Goal: Navigation & Orientation: Find specific page/section

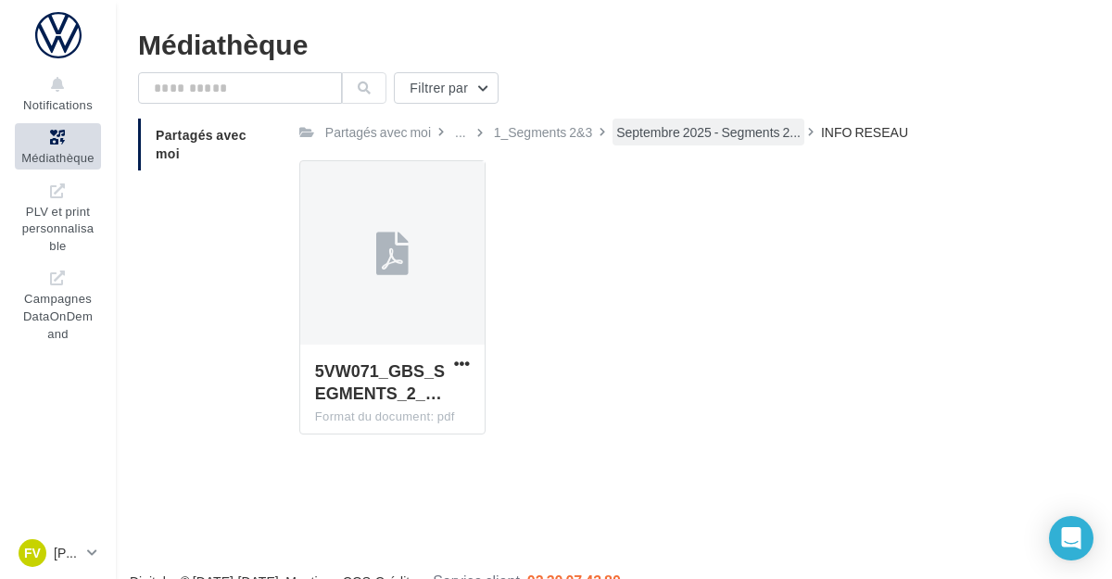
click at [725, 143] on div "Septembre 2025 - Segments 2..." at bounding box center [708, 132] width 192 height 27
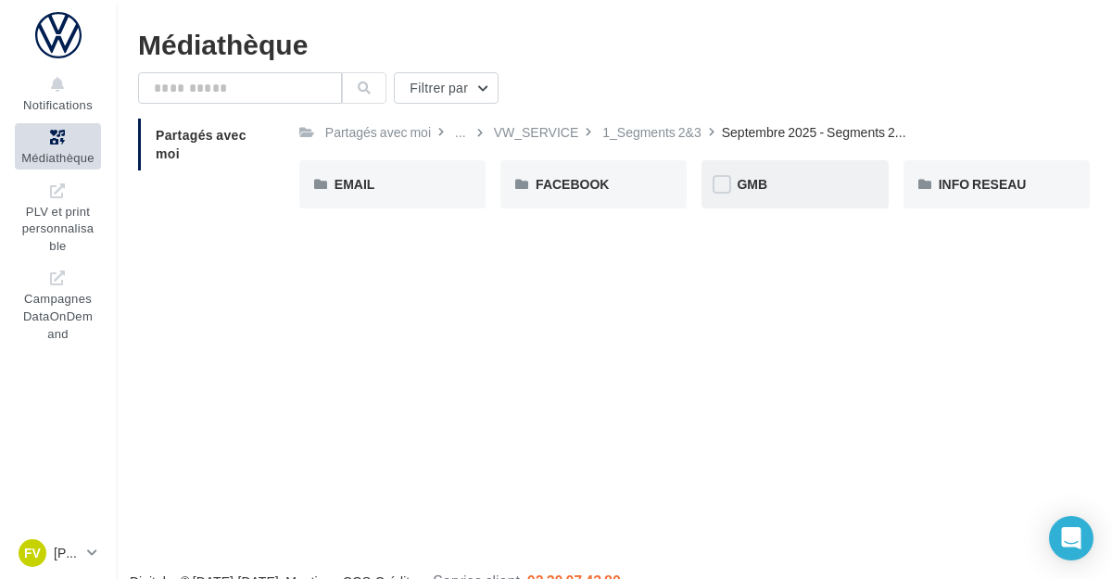
click at [818, 182] on div "GMB" at bounding box center [794, 184] width 116 height 19
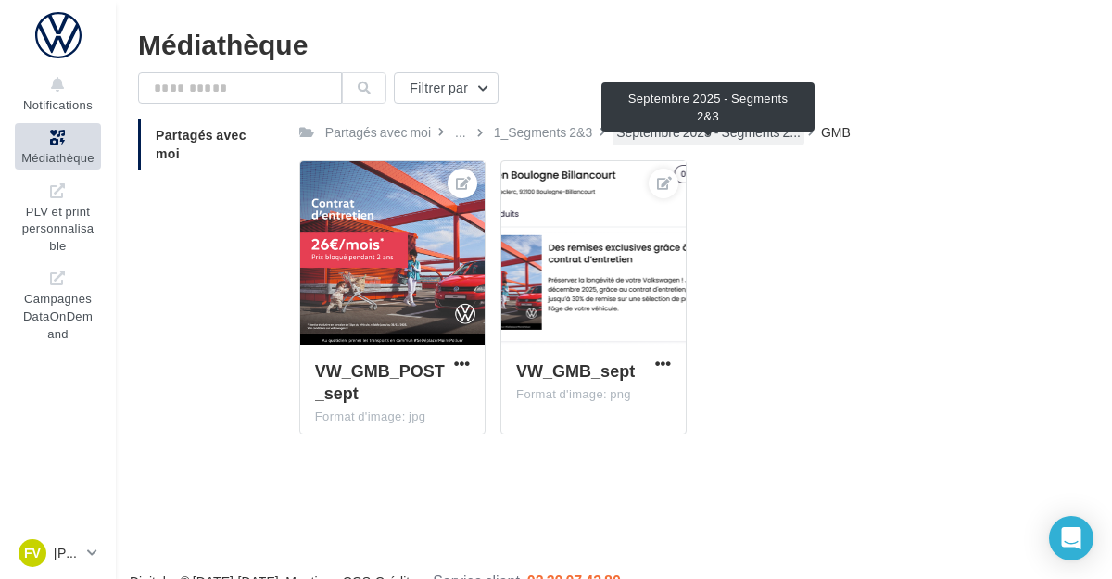
click at [720, 145] on div "Septembre 2025 - Segments 2..." at bounding box center [708, 132] width 192 height 27
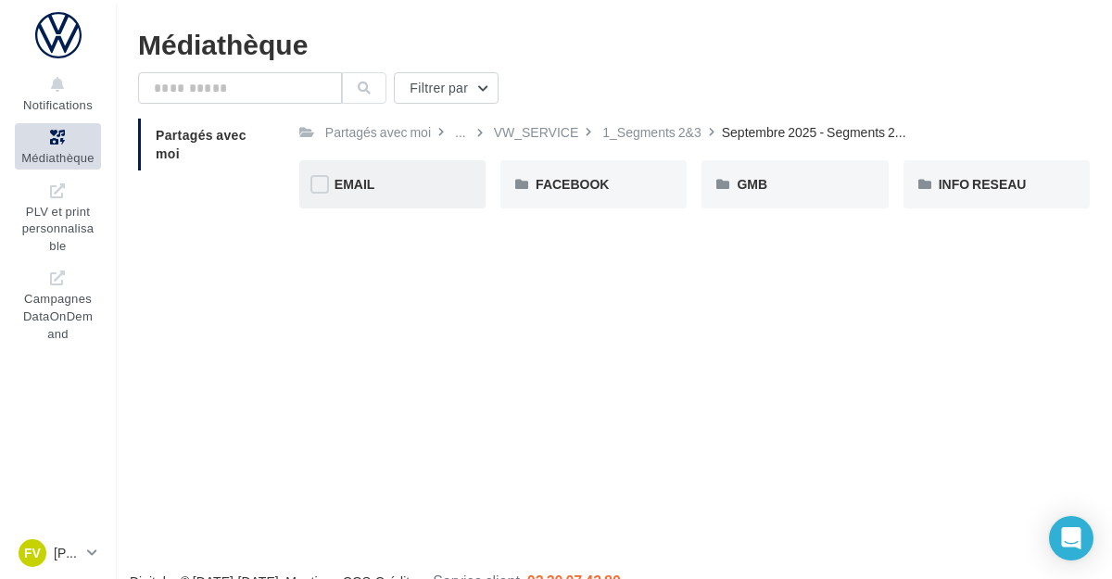
click at [423, 187] on div "EMAIL" at bounding box center [392, 184] width 116 height 19
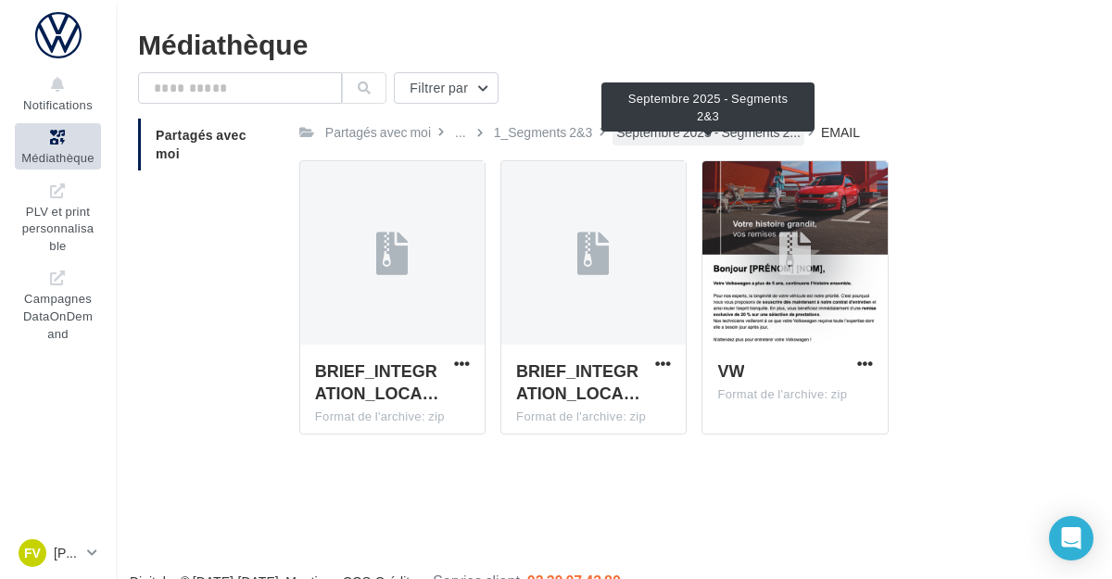
click at [693, 134] on span "Septembre 2025 - Segments 2..." at bounding box center [708, 132] width 184 height 19
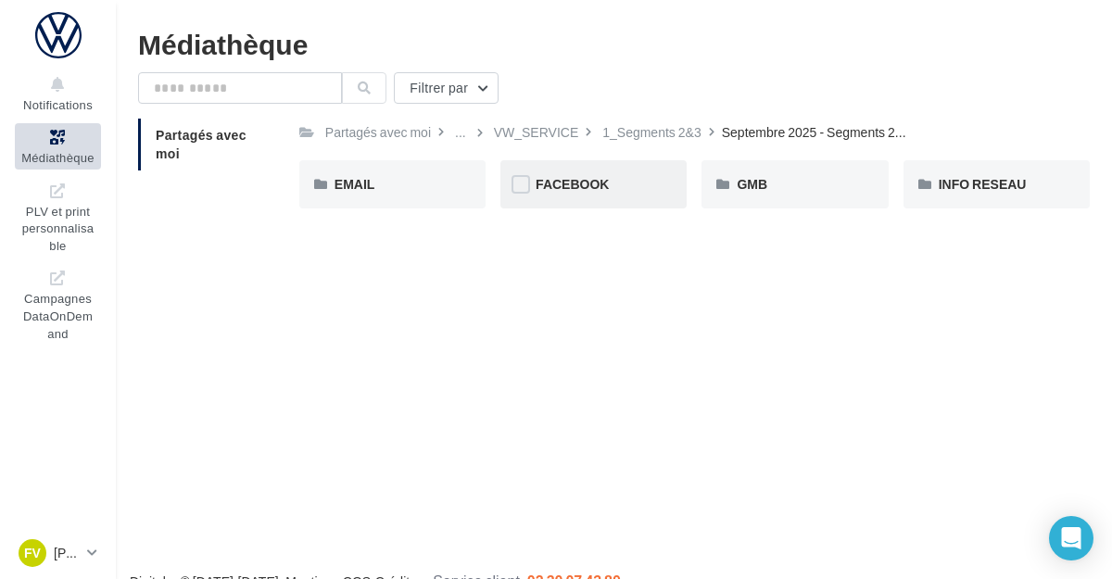
click at [619, 196] on div "FACEBOOK" at bounding box center [593, 184] width 186 height 48
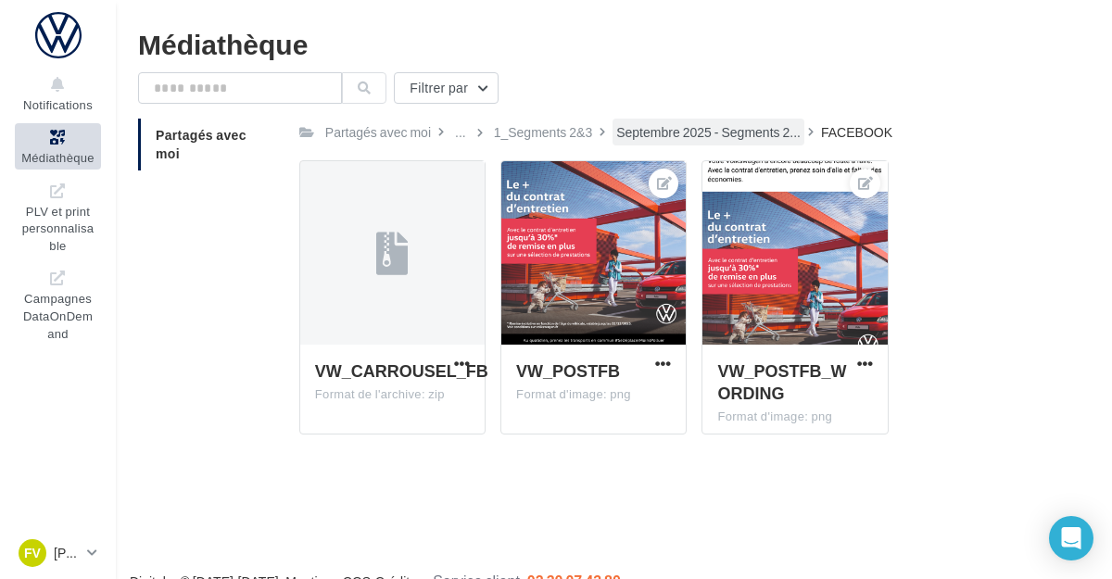
click at [727, 142] on span "Septembre 2025 - Segments 2..." at bounding box center [708, 132] width 184 height 19
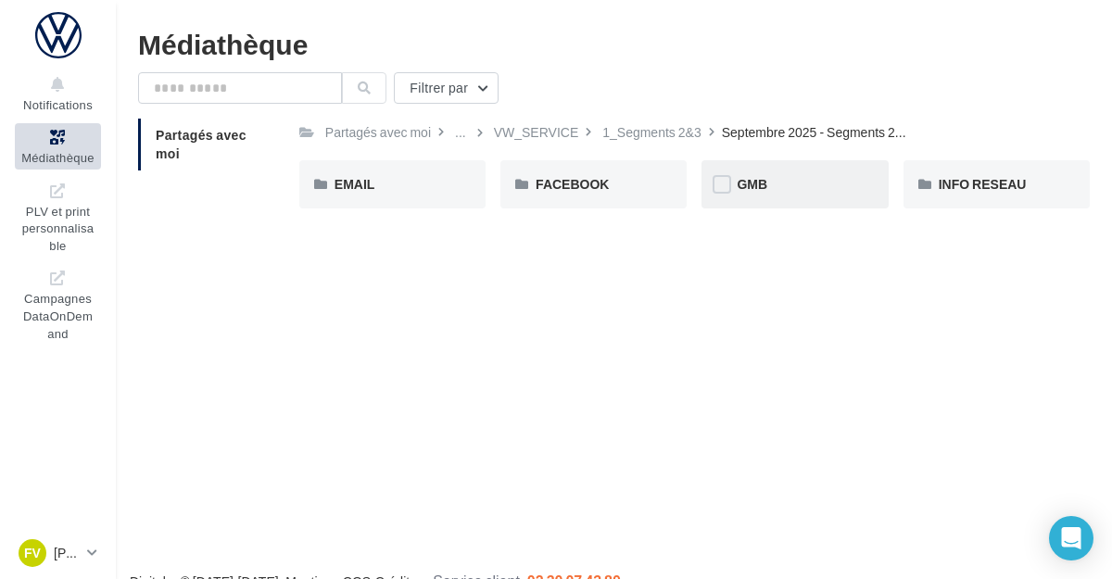
click at [770, 207] on div "GMB" at bounding box center [794, 184] width 186 height 48
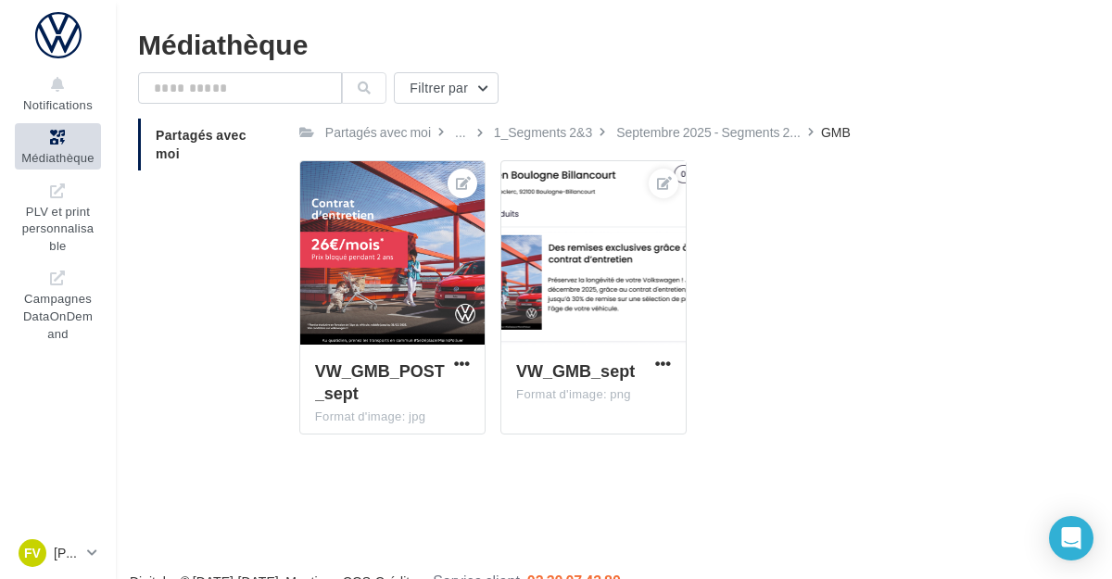
click at [747, 153] on div "Partagés avec moi ... 1_Segments [DATE]&[DATE] - Segments 2... GMB Rs Partagé p…" at bounding box center [694, 284] width 790 height 331
click at [747, 145] on div "Septembre 2025 - Segments 2..." at bounding box center [708, 132] width 192 height 27
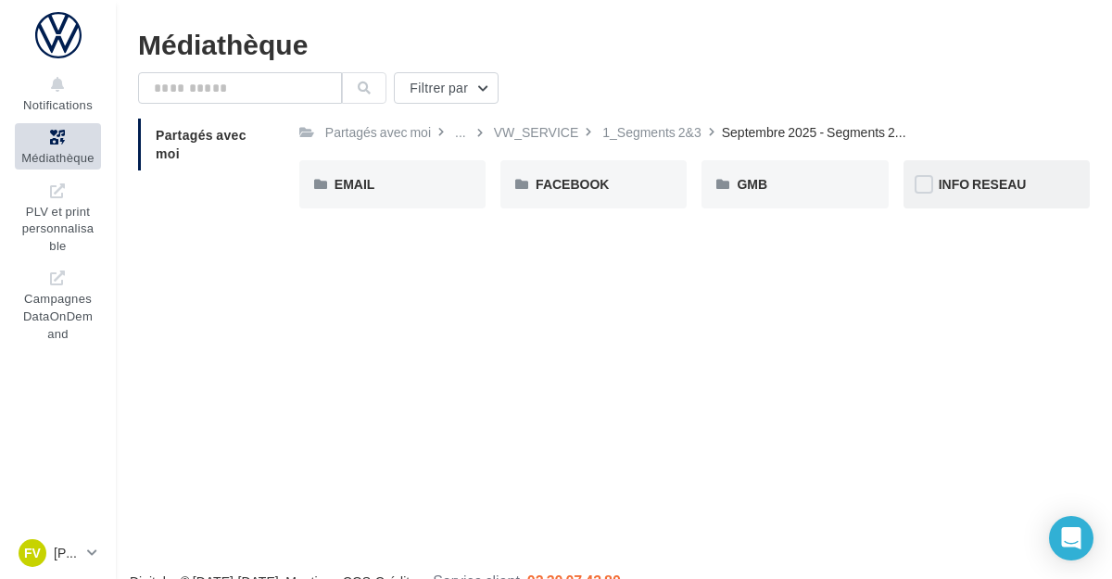
click at [933, 177] on div "INFO RESEAU" at bounding box center [996, 184] width 186 height 48
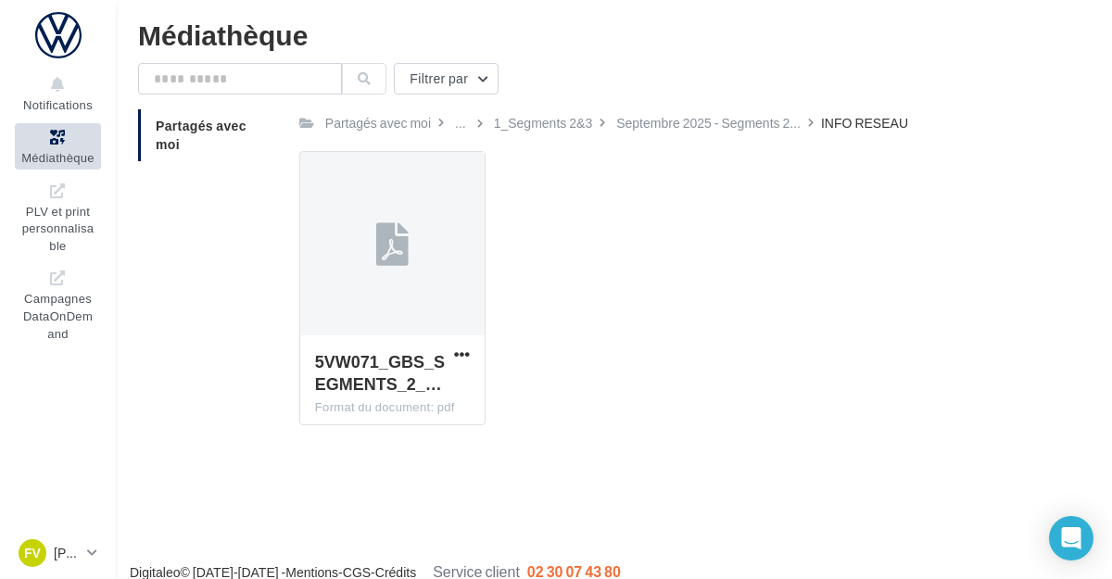
scroll to position [19, 0]
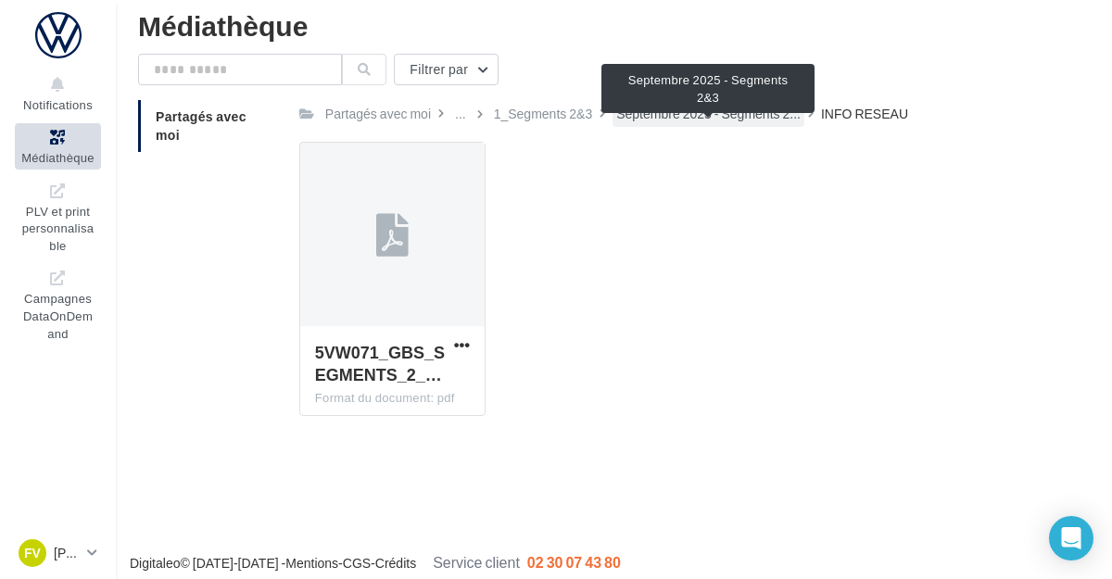
click at [738, 119] on span "Septembre 2025 - Segments 2..." at bounding box center [708, 114] width 184 height 19
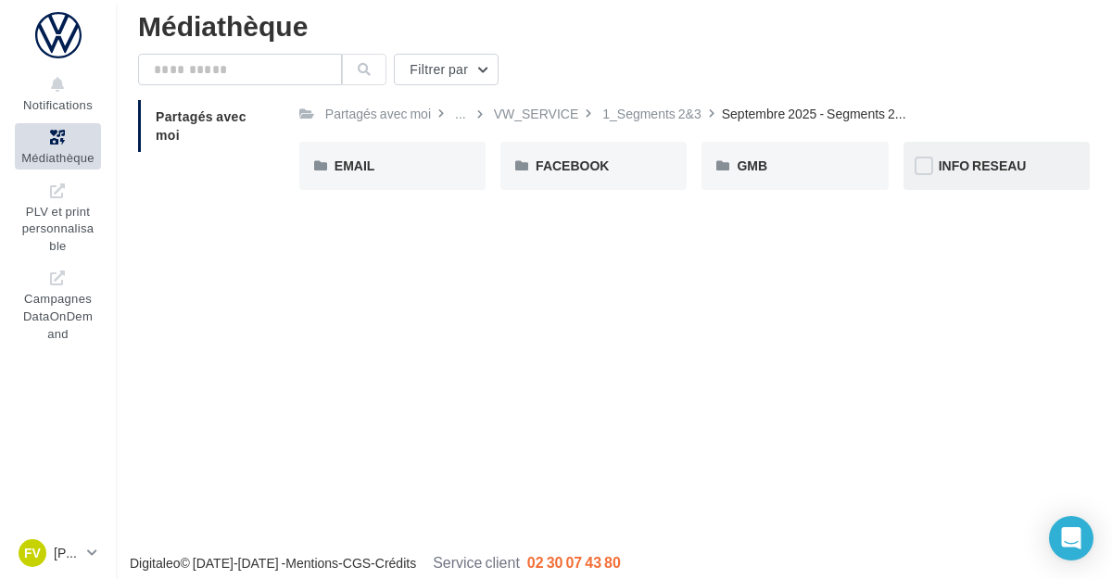
click at [1033, 174] on div "INFO RESEAU" at bounding box center [996, 166] width 116 height 19
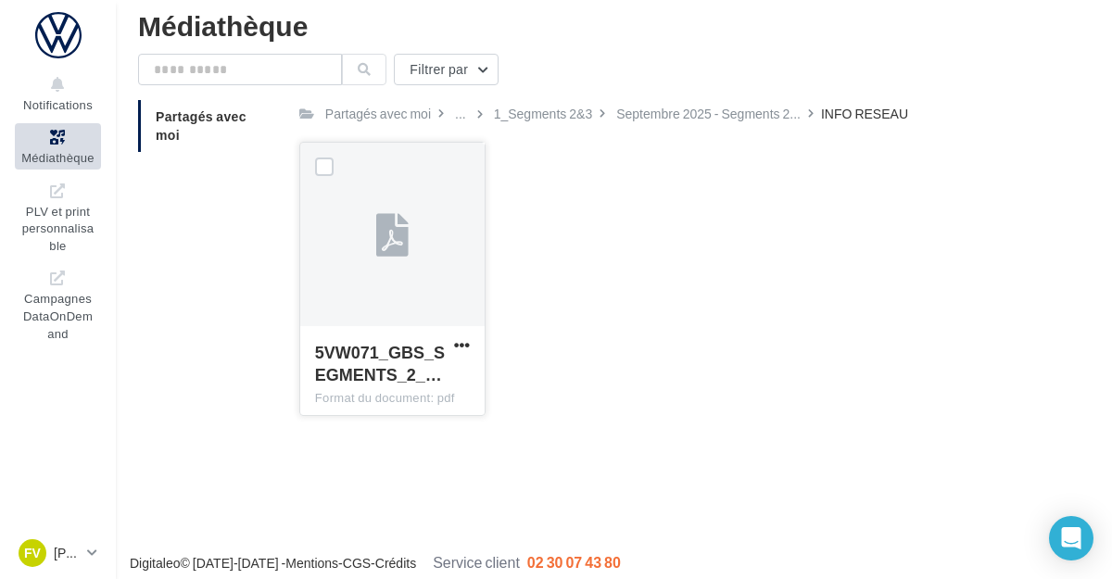
click at [414, 336] on div "5VW071_GBS_SEGMENTS_2_… Format du document: pdf" at bounding box center [392, 369] width 184 height 87
click at [398, 284] on div at bounding box center [392, 235] width 184 height 185
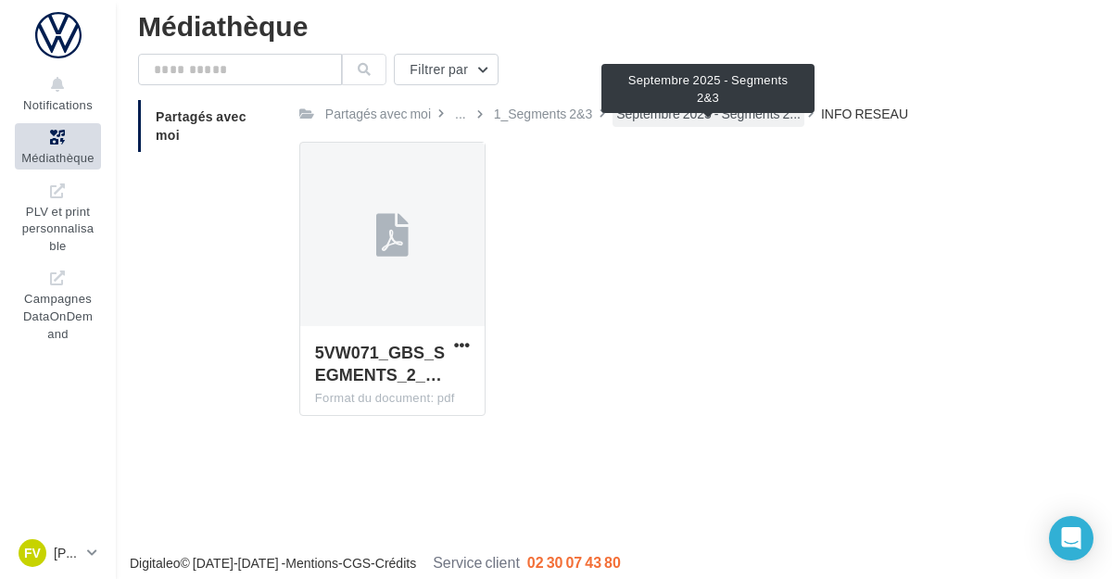
click at [748, 119] on span "Septembre 2025 - Segments 2..." at bounding box center [708, 114] width 184 height 19
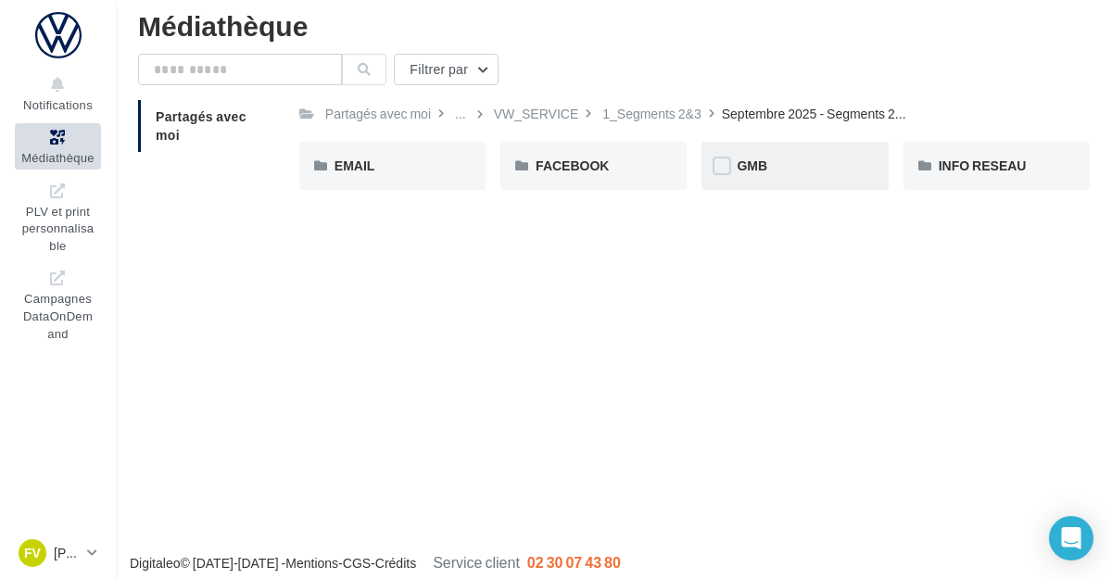
click at [784, 170] on div "GMB" at bounding box center [794, 166] width 116 height 19
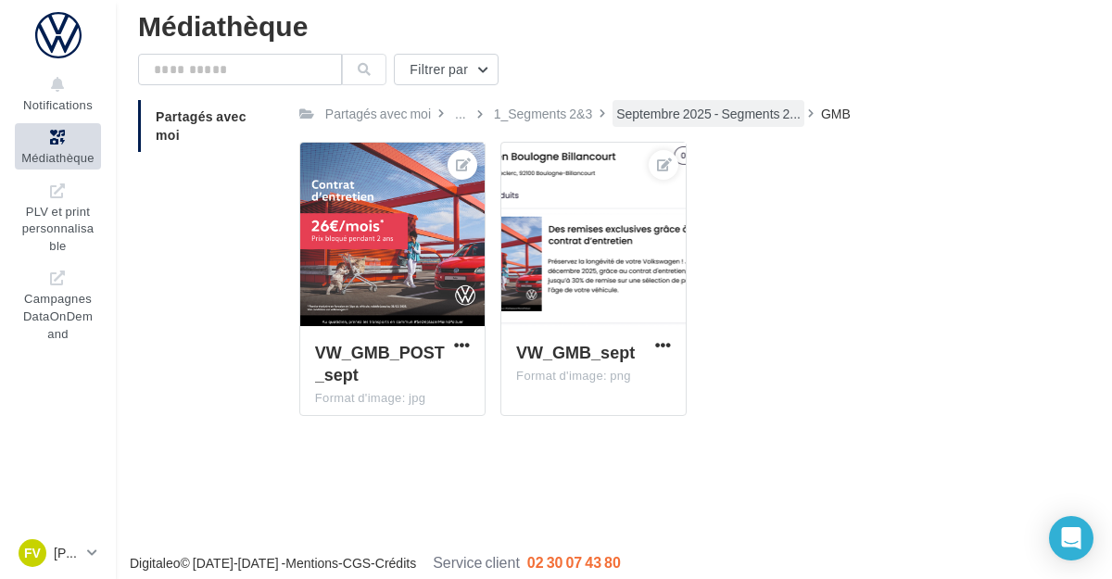
click at [693, 124] on div "Septembre 2025 - Segments 2..." at bounding box center [708, 113] width 192 height 27
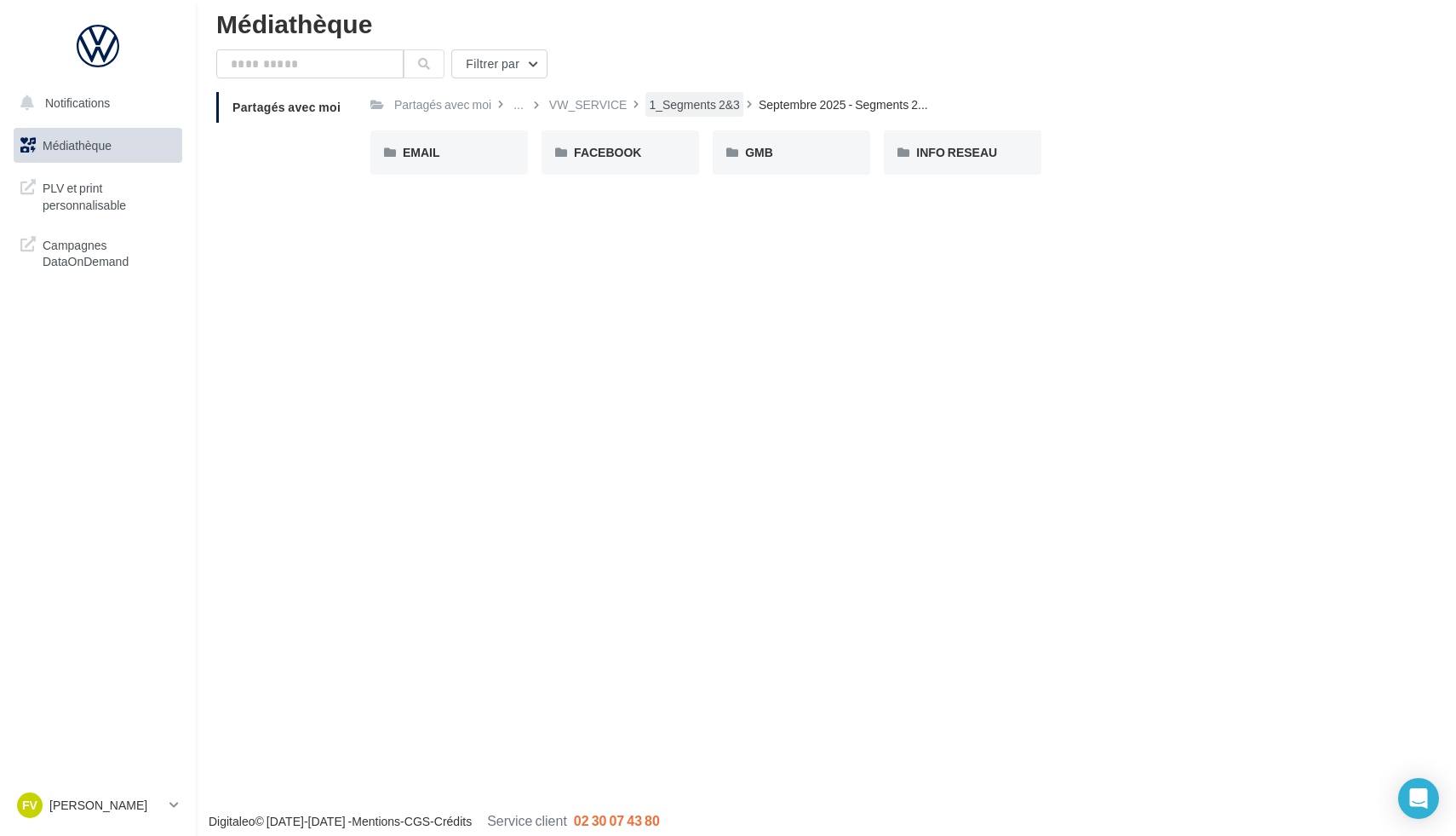
click at [689, 109] on div "1_Segments 2&3" at bounding box center [694, 105] width 91 height 17
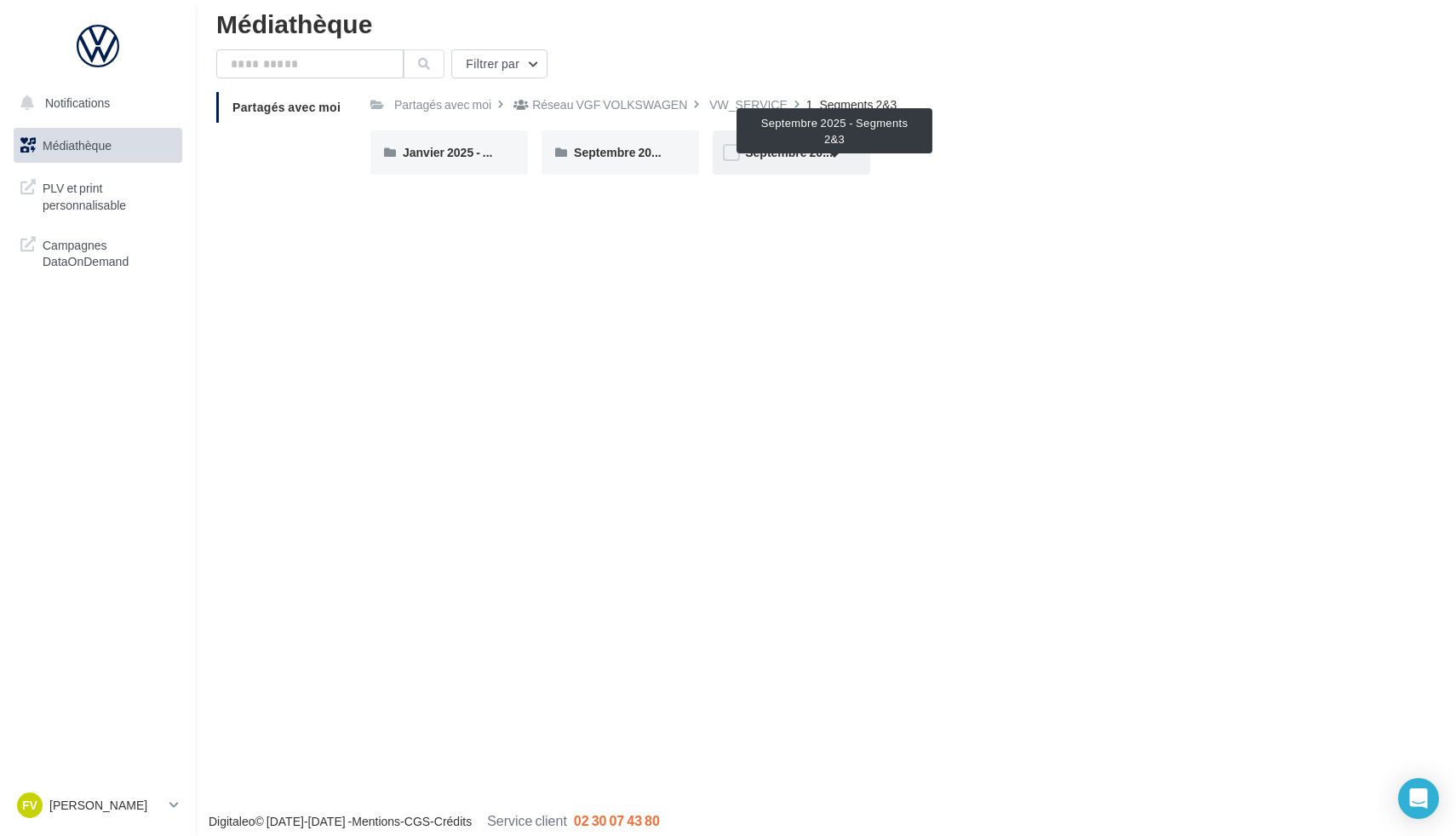
click at [803, 155] on span "Septembre 2025 - Segments 2&3" at bounding box center [836, 152] width 181 height 15
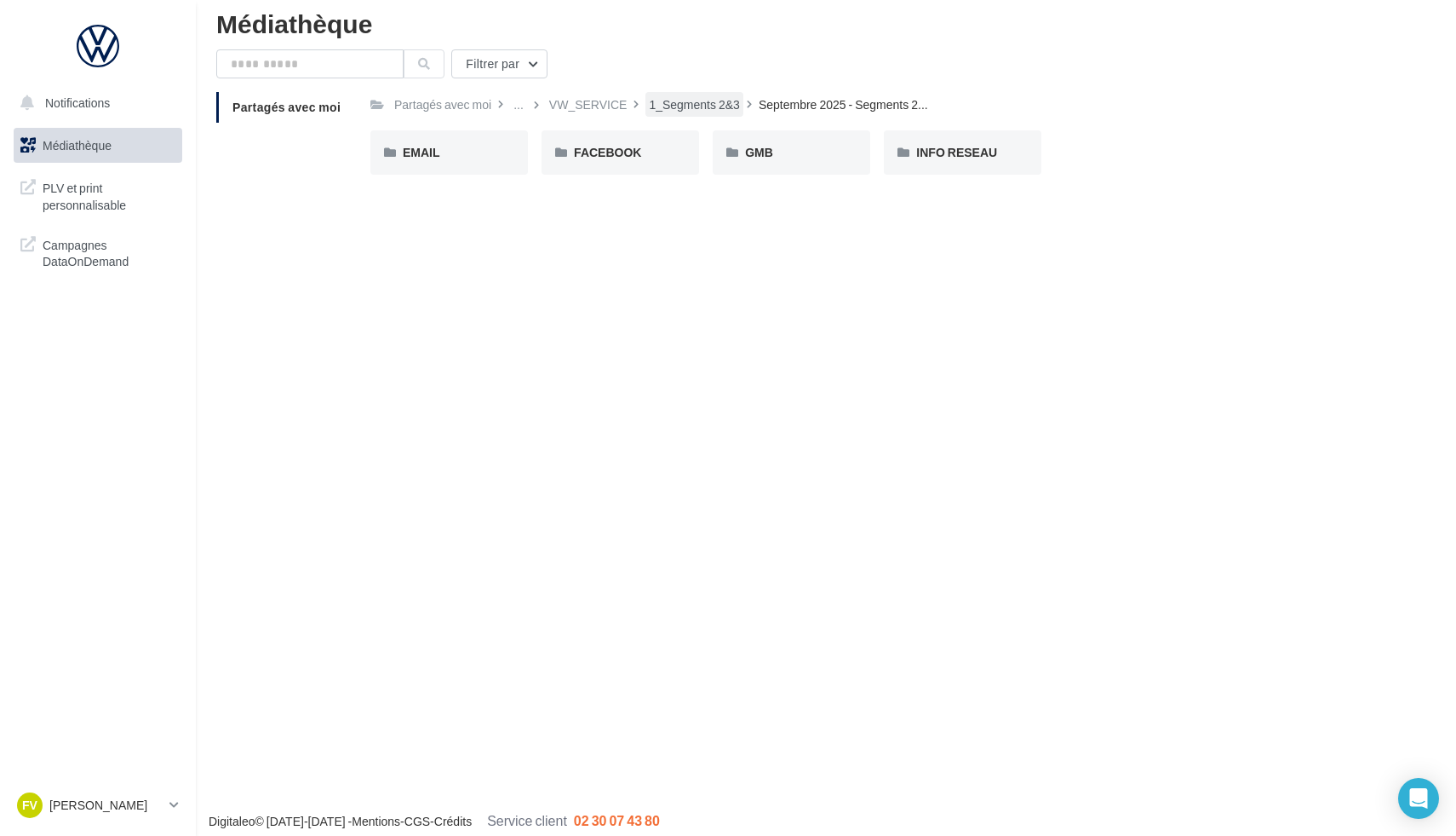
click at [727, 99] on div "1_Segments 2&3" at bounding box center [694, 105] width 91 height 17
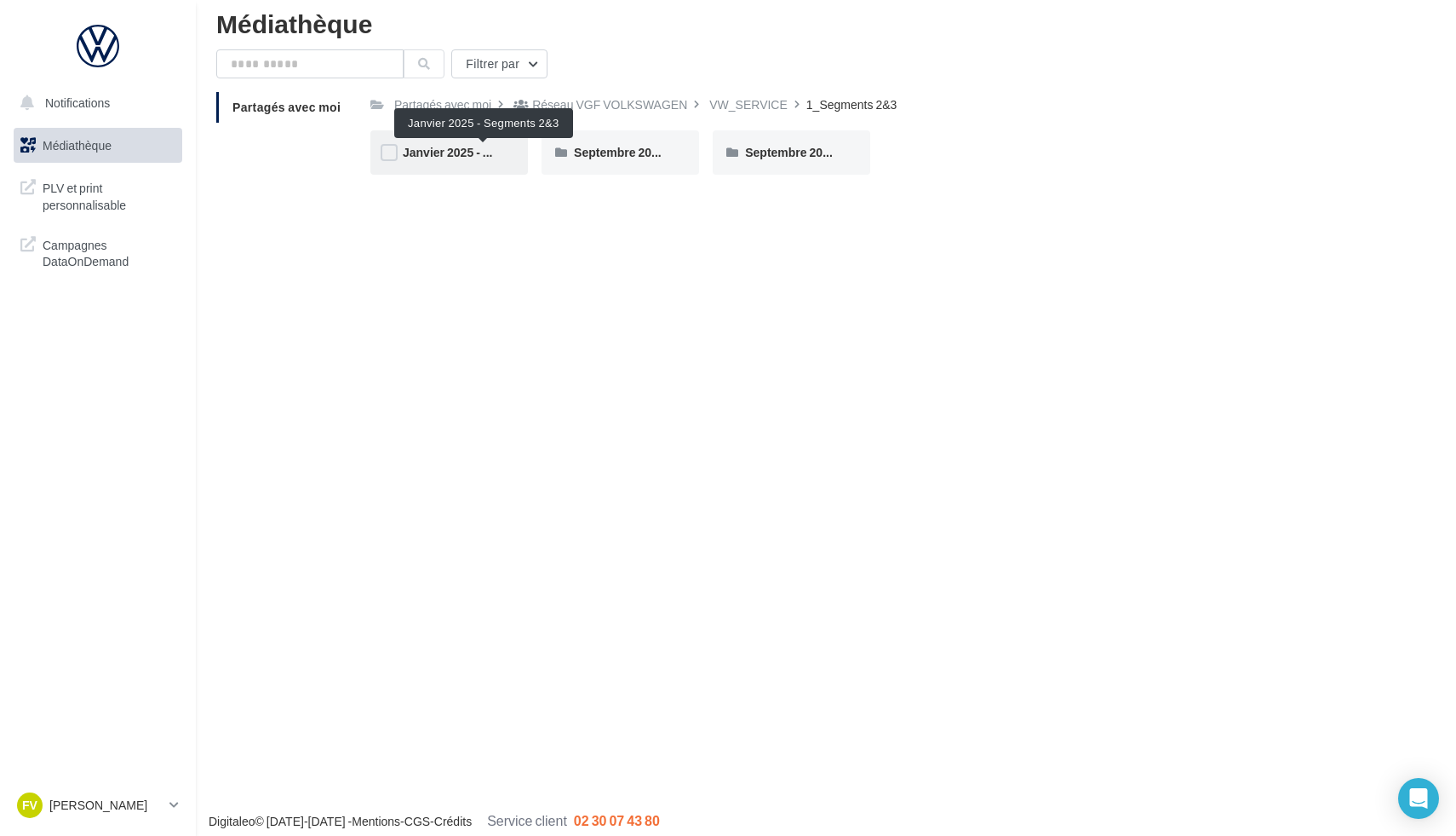
click at [465, 152] on span "Janvier 2025 - Segments 2&3" at bounding box center [483, 152] width 161 height 15
click at [445, 157] on span "FACEBOOK" at bounding box center [436, 152] width 67 height 15
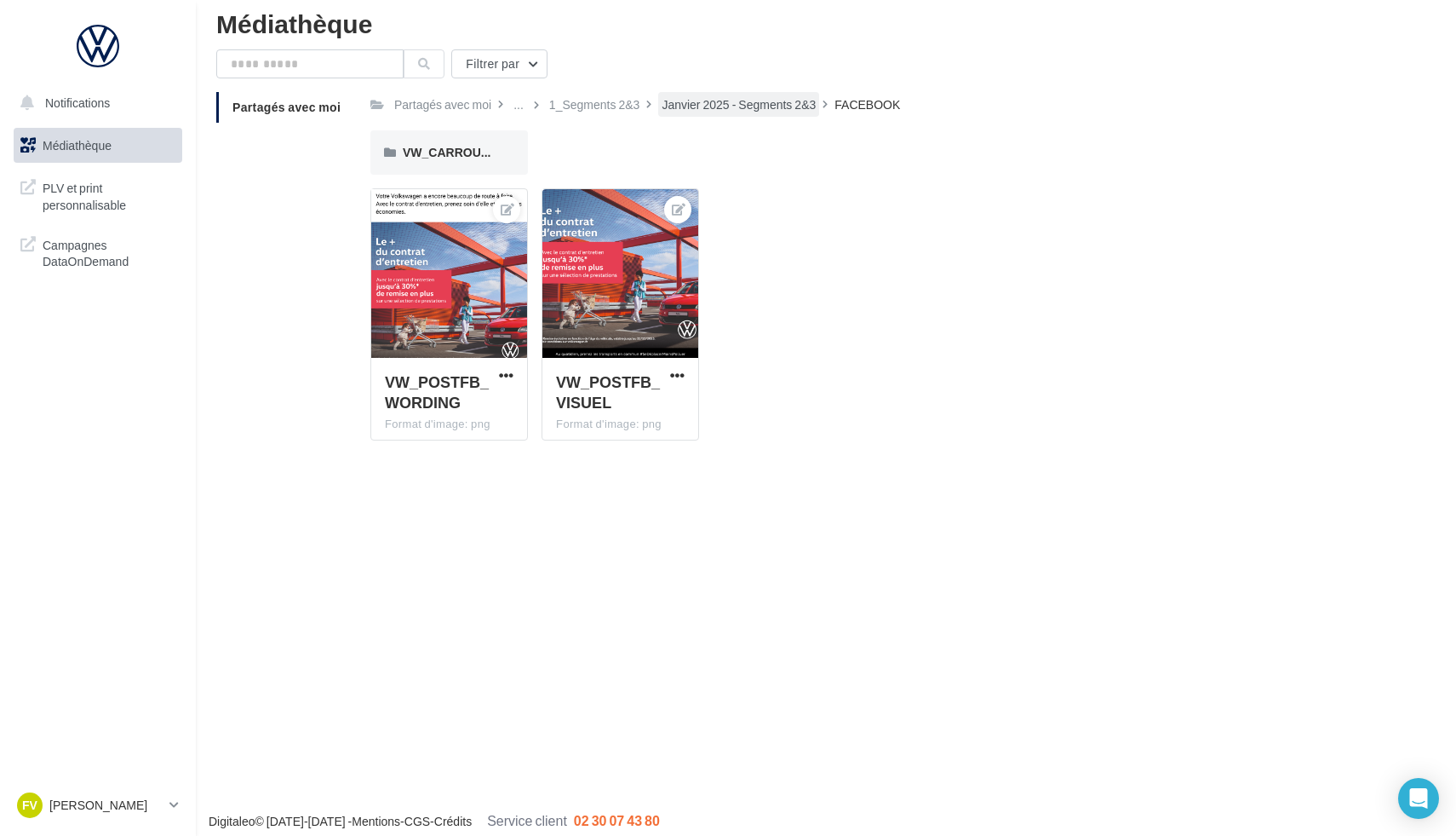
click at [739, 107] on div "Janvier 2025 - Segments 2&3" at bounding box center [739, 105] width 154 height 17
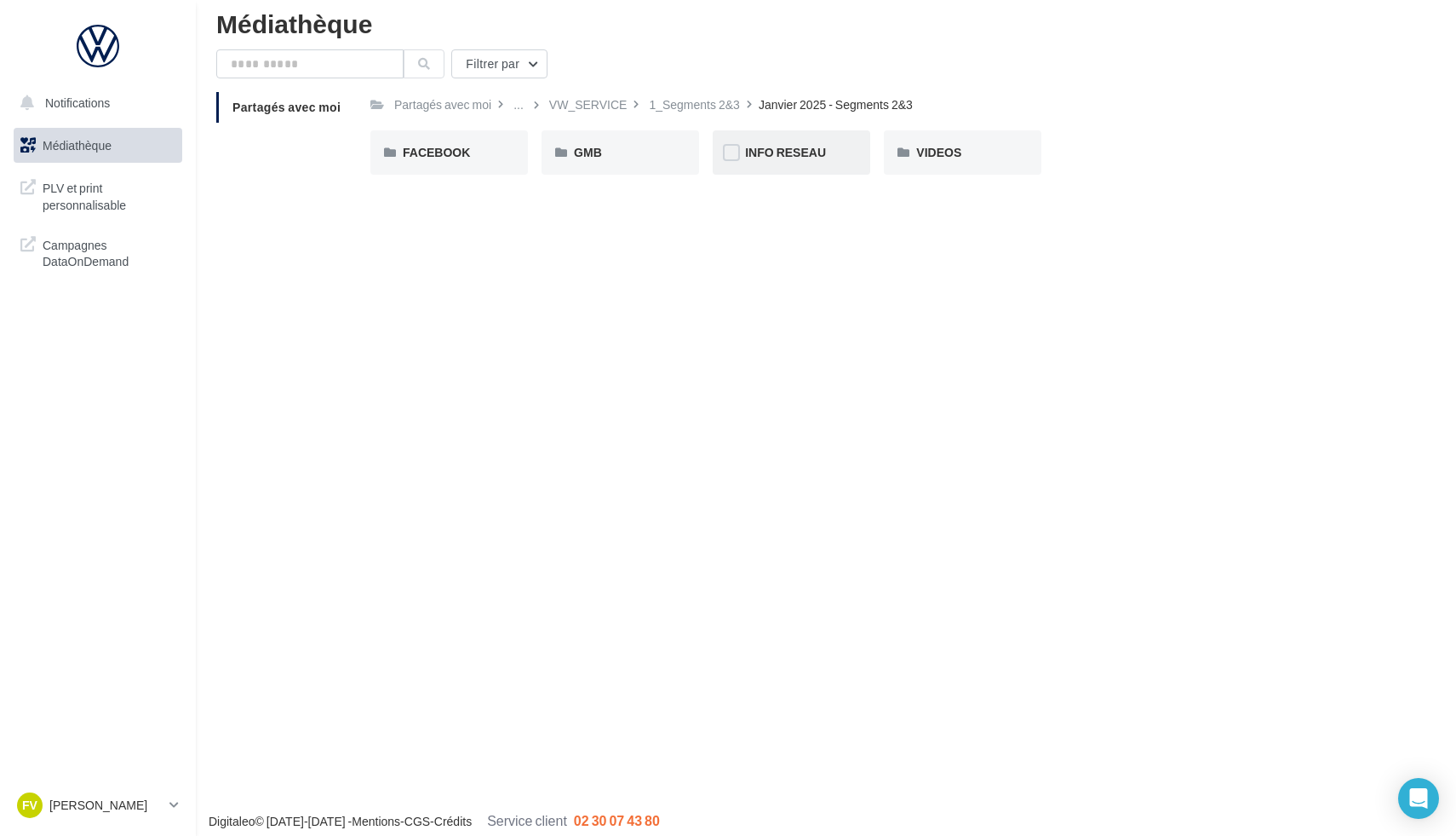
click at [819, 147] on span "INFO RESEAU" at bounding box center [786, 152] width 81 height 15
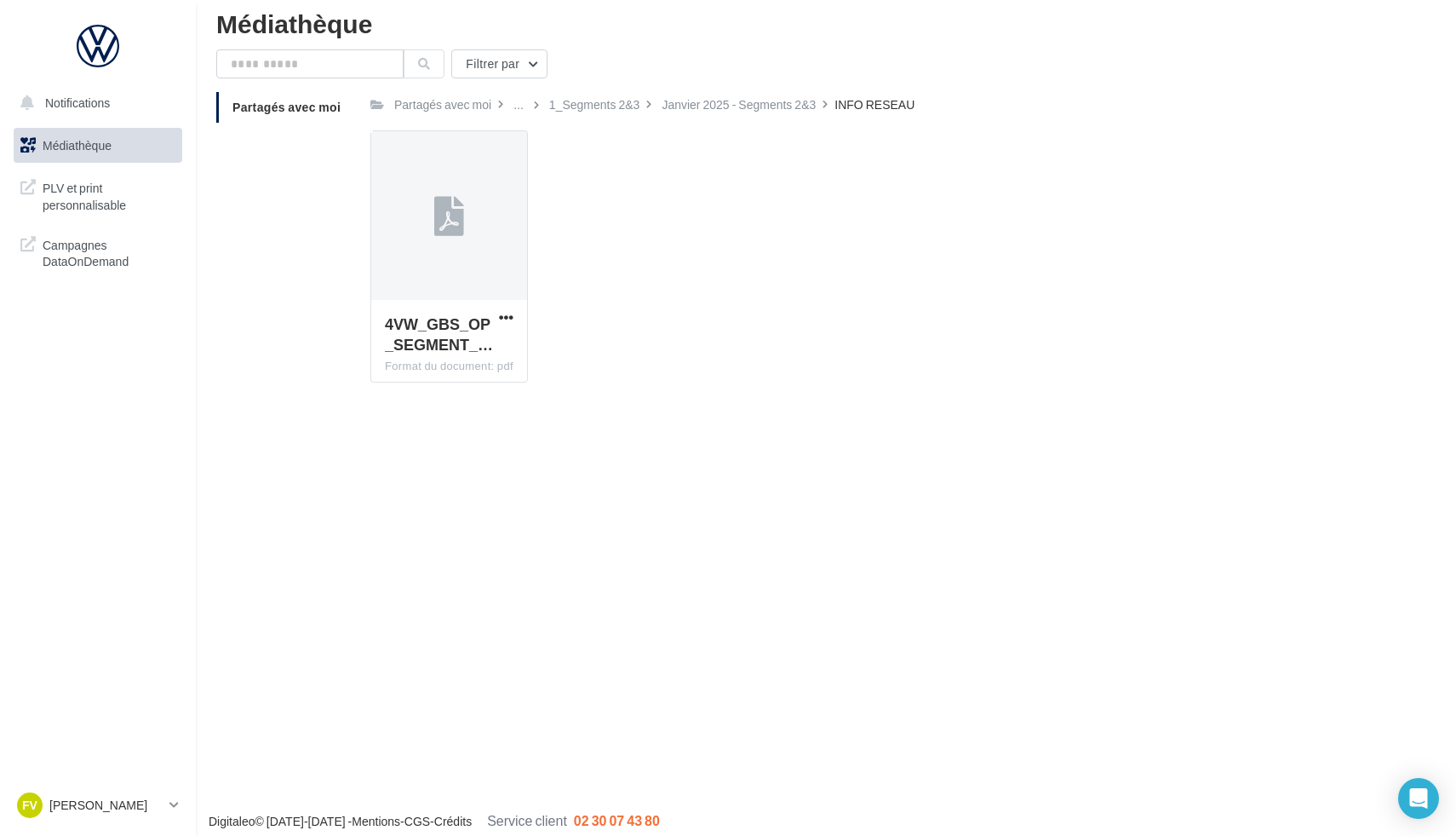
click at [852, 101] on div "INFO RESEAU" at bounding box center [874, 105] width 80 height 17
click at [796, 101] on div "Janvier 2025 - Segments 2&3" at bounding box center [739, 105] width 154 height 17
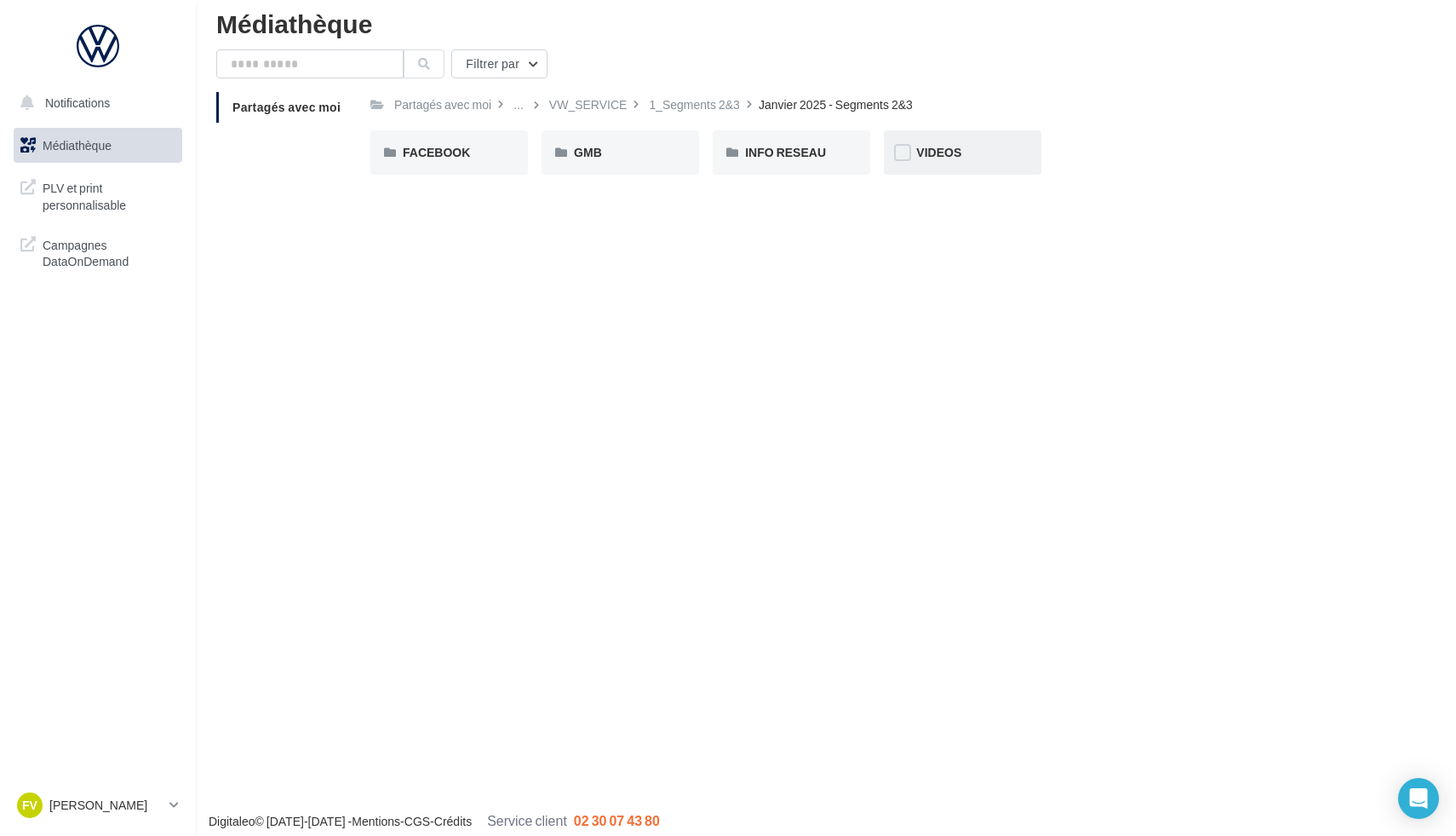
click at [1003, 154] on div "VIDEOS" at bounding box center [962, 153] width 93 height 17
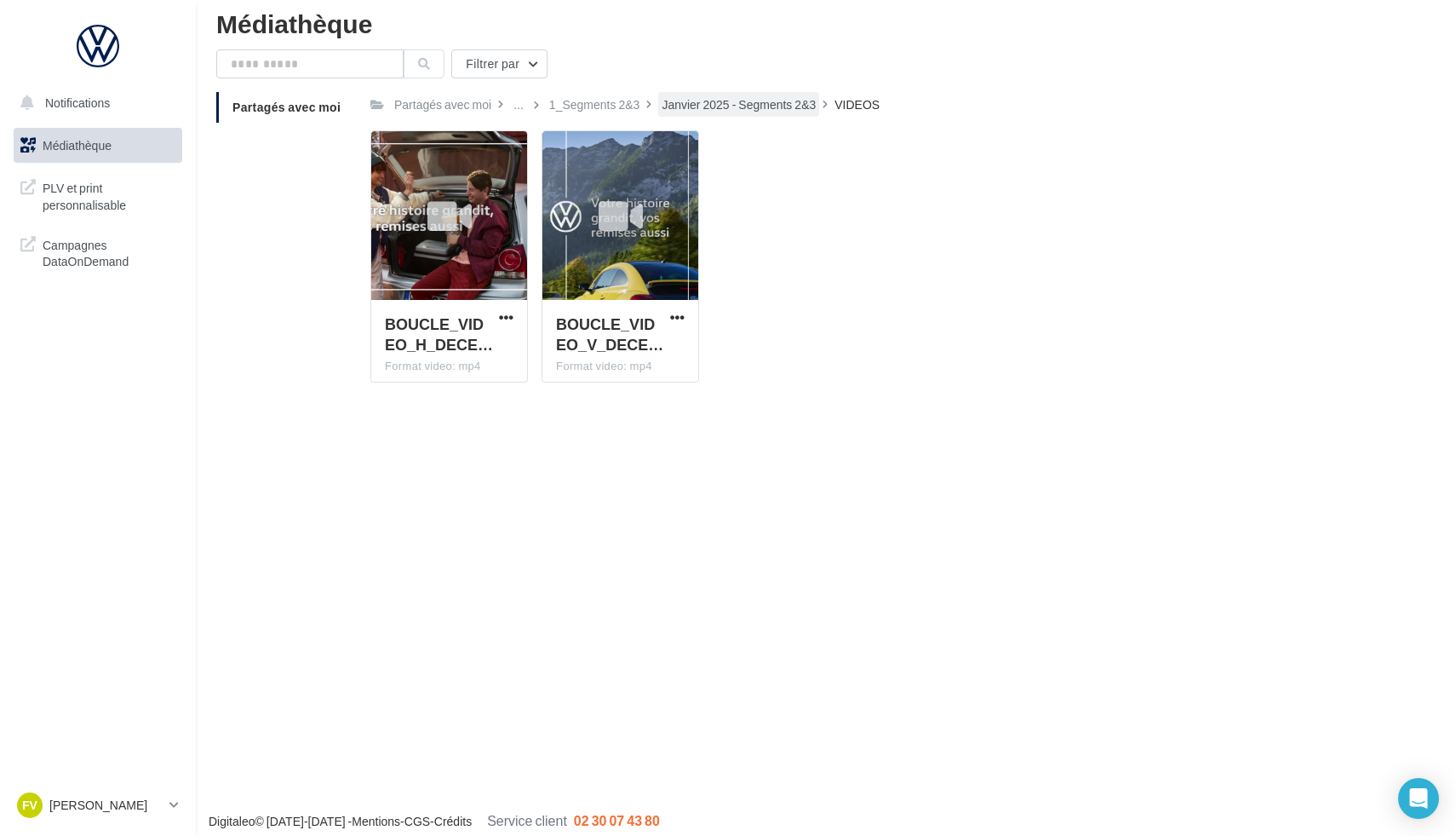
click at [725, 111] on div "Janvier 2025 - Segments 2&3" at bounding box center [739, 105] width 154 height 17
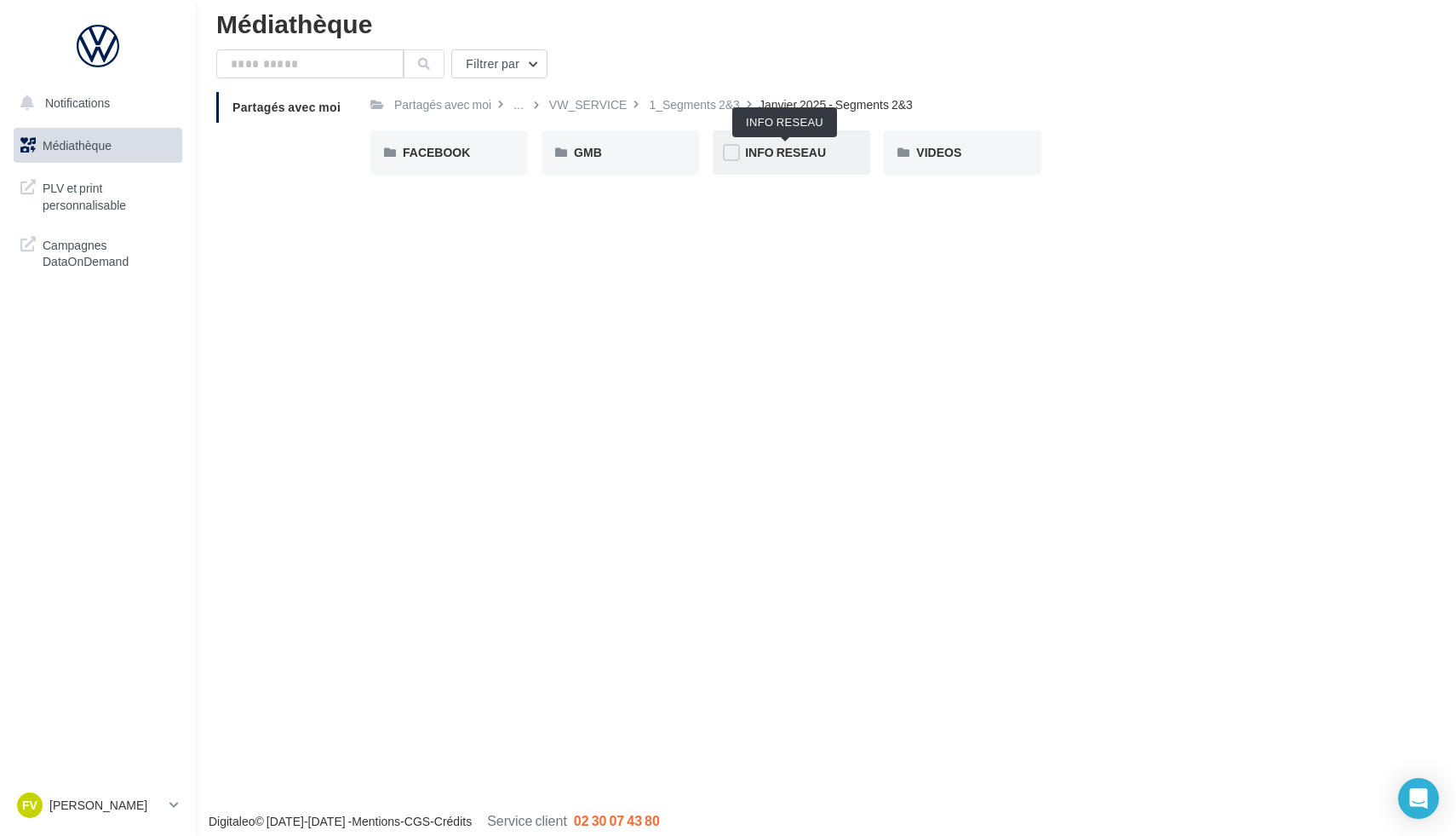
click at [799, 154] on span "INFO RESEAU" at bounding box center [786, 152] width 81 height 15
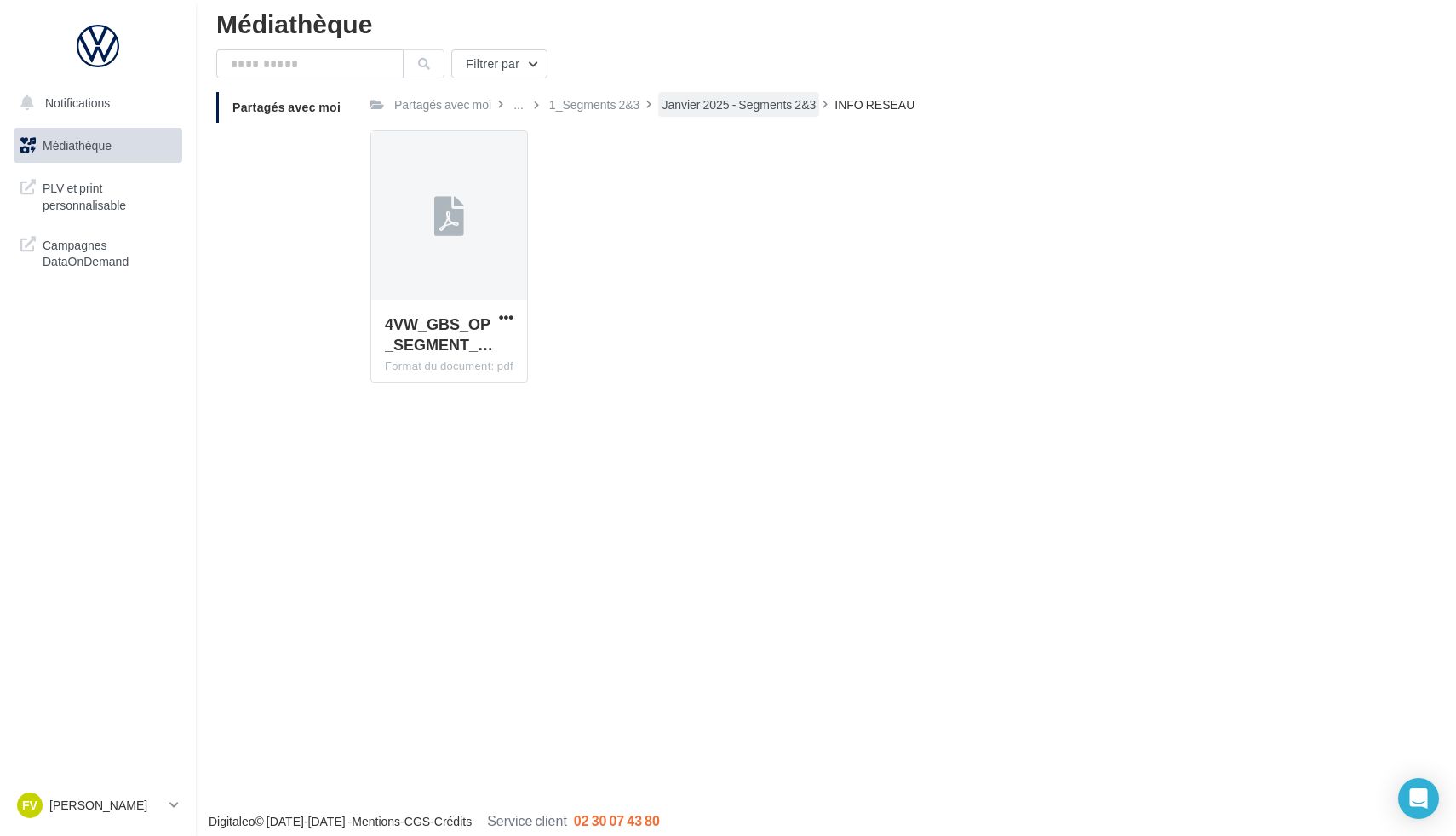
click at [787, 109] on div "Janvier 2025 - Segments 2&3" at bounding box center [739, 105] width 154 height 17
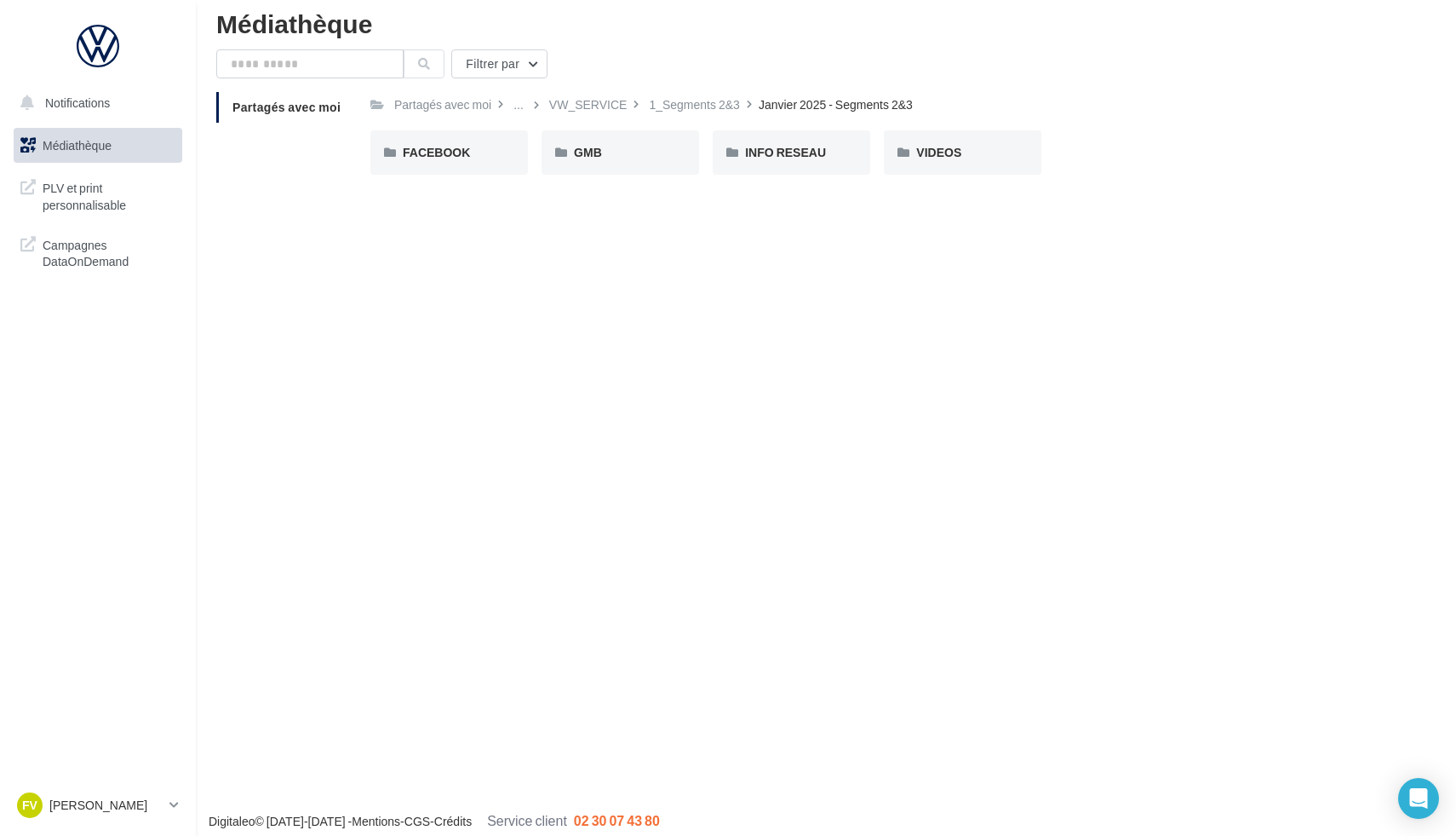
click at [787, 109] on div "Janvier 2025 - Segments 2&3" at bounding box center [836, 105] width 154 height 17
click at [717, 109] on div "1_Segments 2&3" at bounding box center [694, 105] width 91 height 17
click at [799, 171] on div "Septembre 2025 - Segments 2&3" at bounding box center [791, 153] width 157 height 44
click at [629, 159] on span "FACEBOOK" at bounding box center [607, 152] width 67 height 15
